Goal: Task Accomplishment & Management: Manage account settings

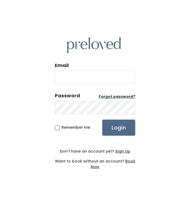
click at [92, 79] on input "Email" at bounding box center [95, 76] width 81 height 13
type input "[EMAIL_ADDRESS]"
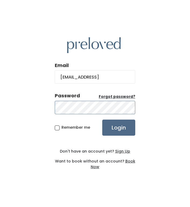
click at [102, 120] on input "Login" at bounding box center [118, 128] width 33 height 16
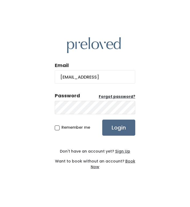
click at [112, 78] on input "[EMAIL_ADDRESS]" at bounding box center [95, 76] width 81 height 13
type input "daniellejopace@gmail.com"
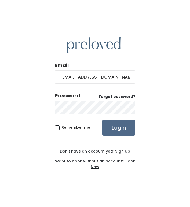
click at [102, 120] on input "Login" at bounding box center [118, 128] width 33 height 16
